Goal: Task Accomplishment & Management: Manage account settings

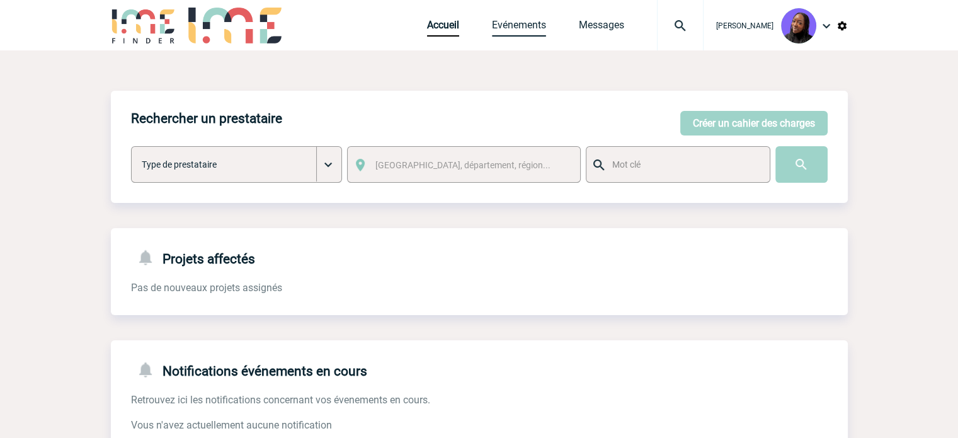
click at [527, 20] on link "Evénements" at bounding box center [519, 28] width 54 height 18
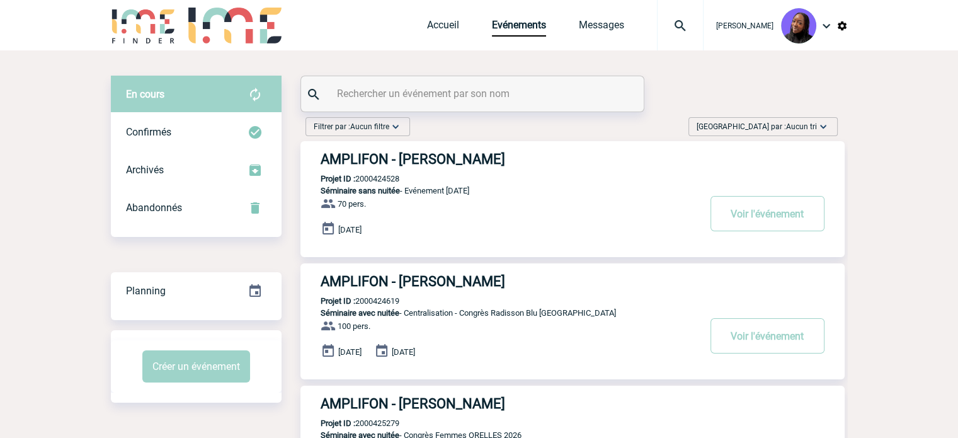
click at [423, 95] on input "text" at bounding box center [474, 93] width 280 height 18
paste input "2000425573"
type input "2000425573"
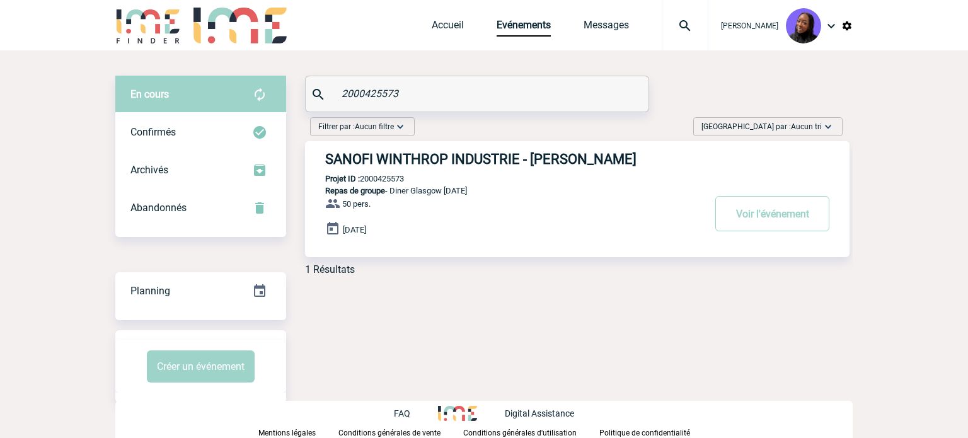
click at [463, 163] on h3 "SANOFI WINTHROP INDUSTRIE - Anne-Catherine MARKA" at bounding box center [514, 159] width 378 height 16
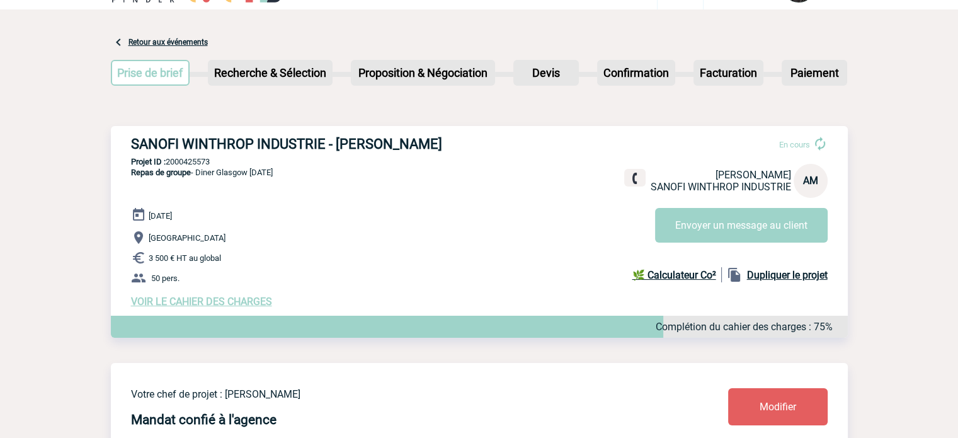
scroll to position [63, 0]
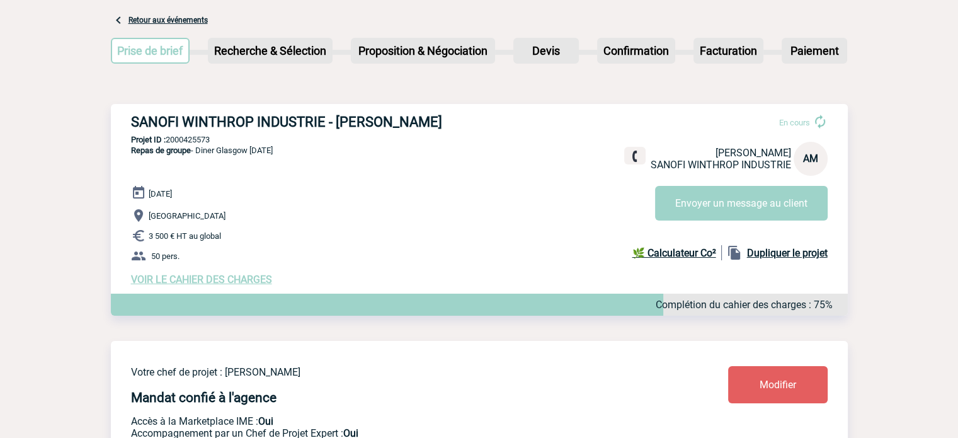
click at [235, 279] on span "VOIR LE CAHIER DES CHARGES" at bounding box center [201, 279] width 141 height 12
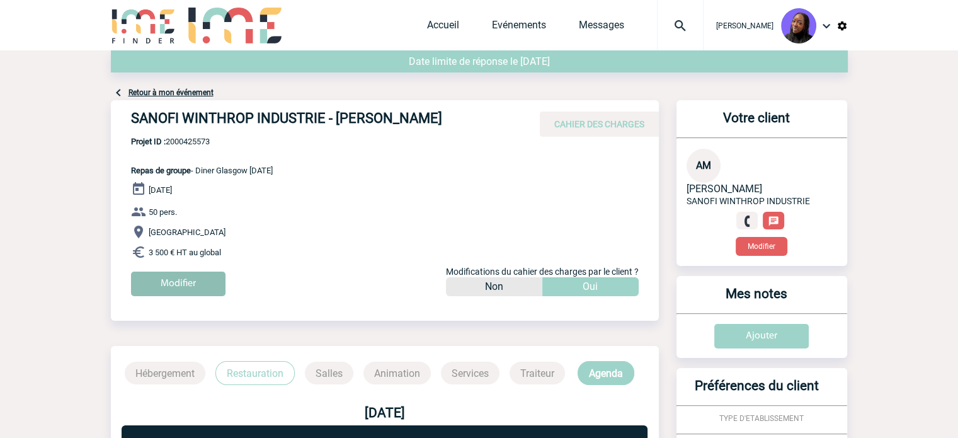
click at [176, 284] on input "Modifier" at bounding box center [178, 284] width 95 height 25
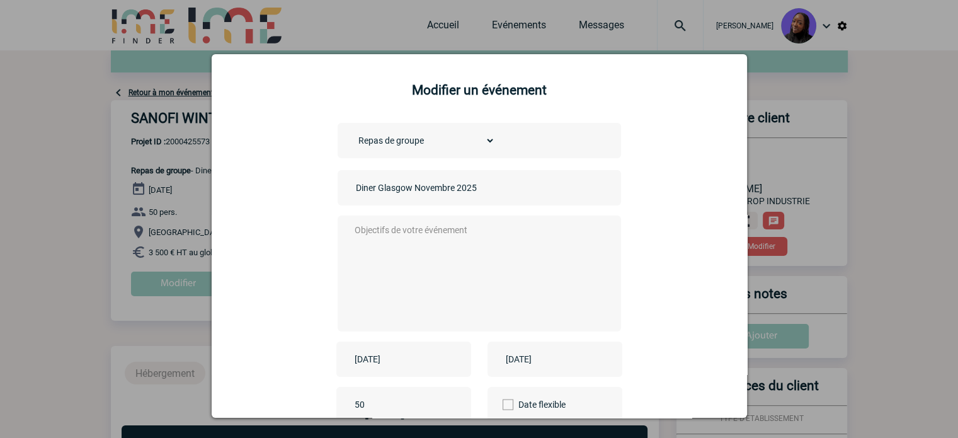
drag, startPoint x: 494, startPoint y: 185, endPoint x: 212, endPoint y: 174, distance: 282.5
click at [212, 174] on div "Modifier un événement Choisissez un type d'évènement Séminaire avec nuitée Sémi…" at bounding box center [480, 235] width 536 height 363
paste input "Congrès Ispor Glasgow"
click at [353, 182] on input "Congrès Ispor Glasgow" at bounding box center [441, 188] width 176 height 16
type input "Diner Congrès Ispor Glasgow"
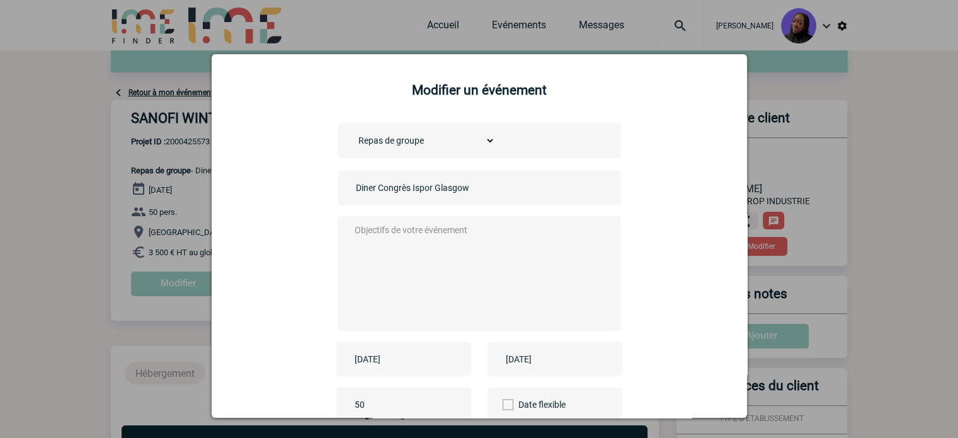
click at [404, 250] on textarea at bounding box center [476, 272] width 249 height 101
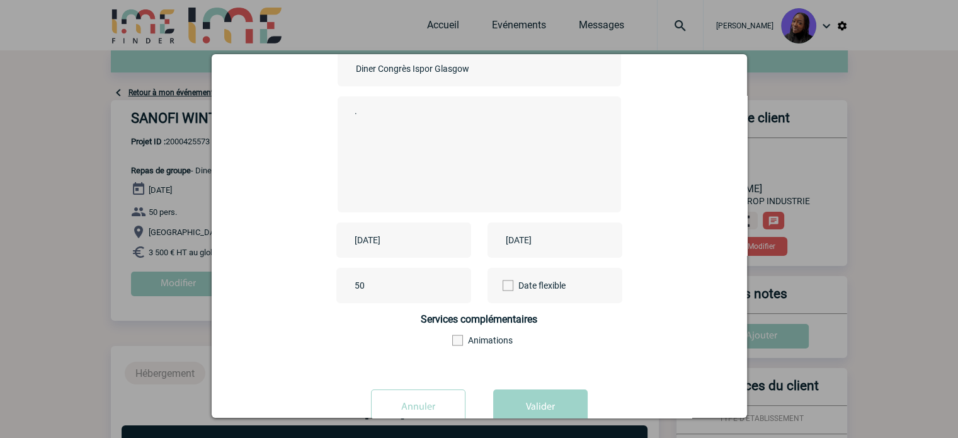
scroll to position [156, 0]
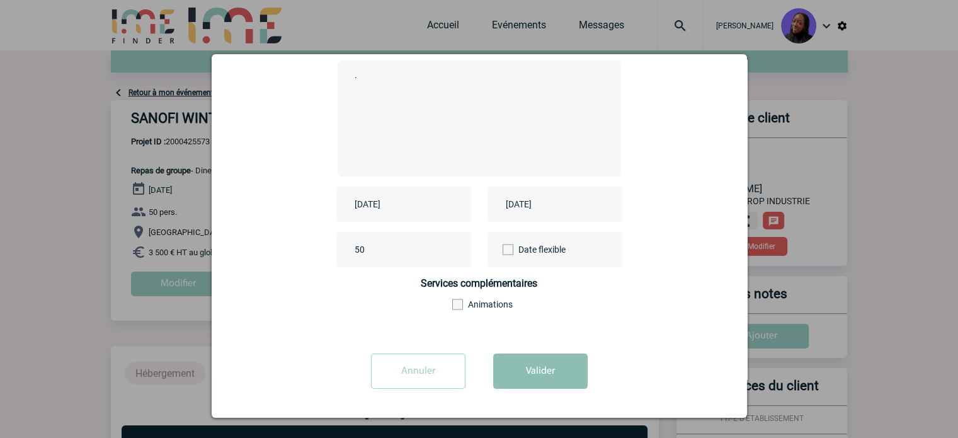
type textarea "."
click at [527, 369] on button "Valider" at bounding box center [540, 370] width 95 height 35
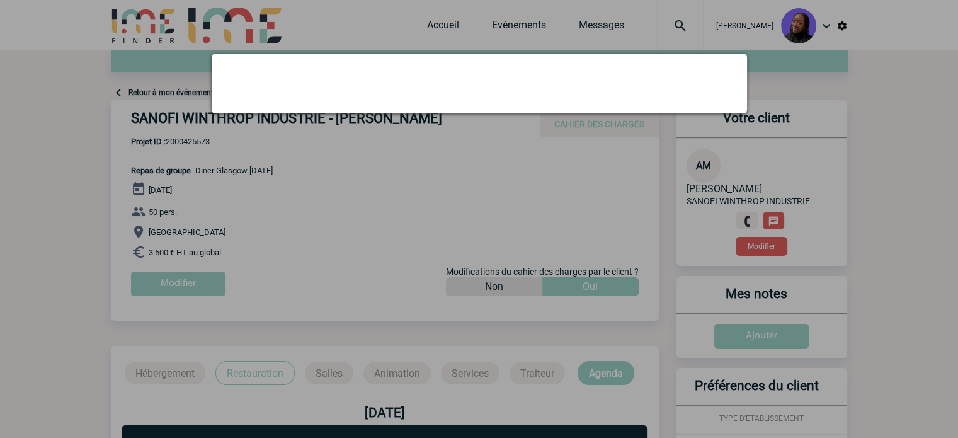
scroll to position [0, 0]
